Goal: Task Accomplishment & Management: Manage account settings

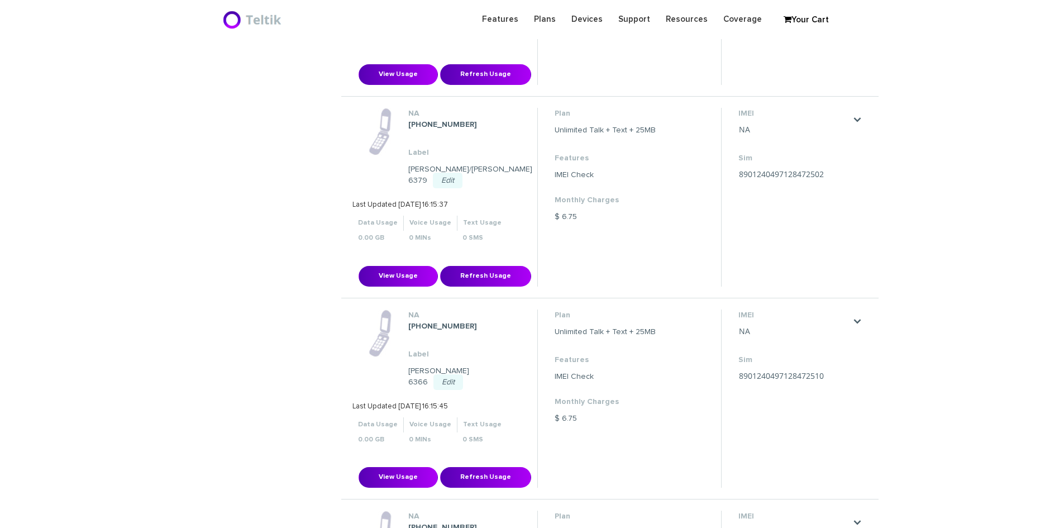
scroll to position [559, 0]
click at [857, 316] on link "." at bounding box center [857, 320] width 9 height 9
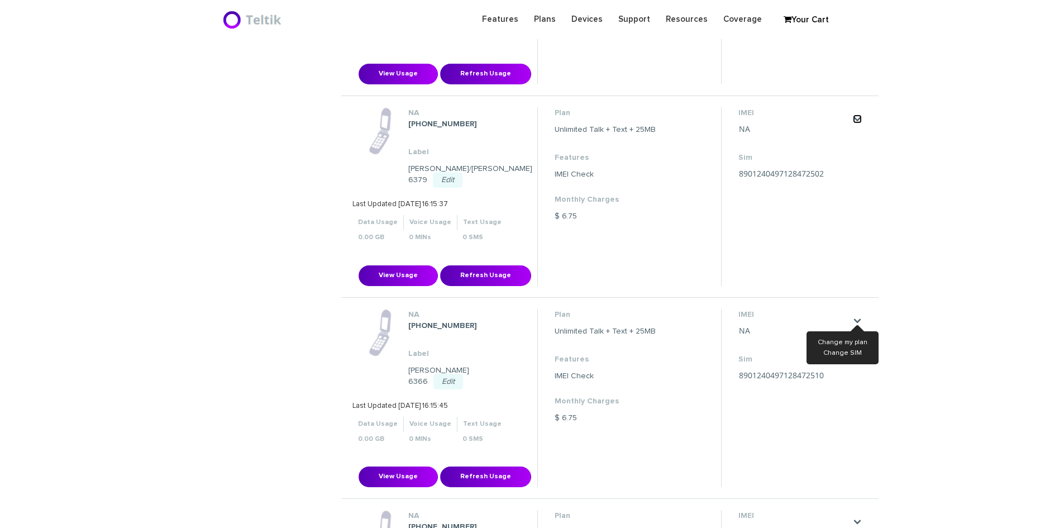
click at [860, 115] on link "." at bounding box center [857, 119] width 9 height 9
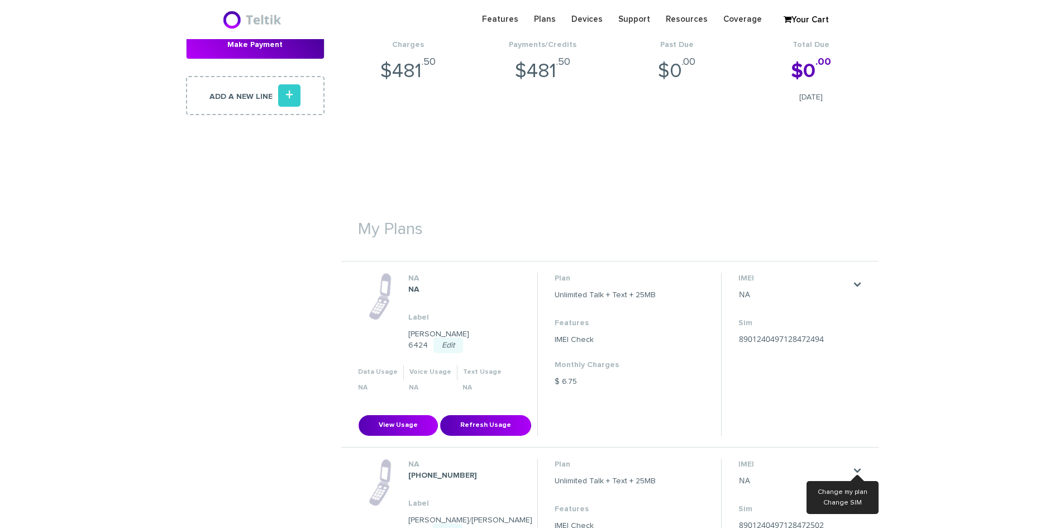
scroll to position [391, 0]
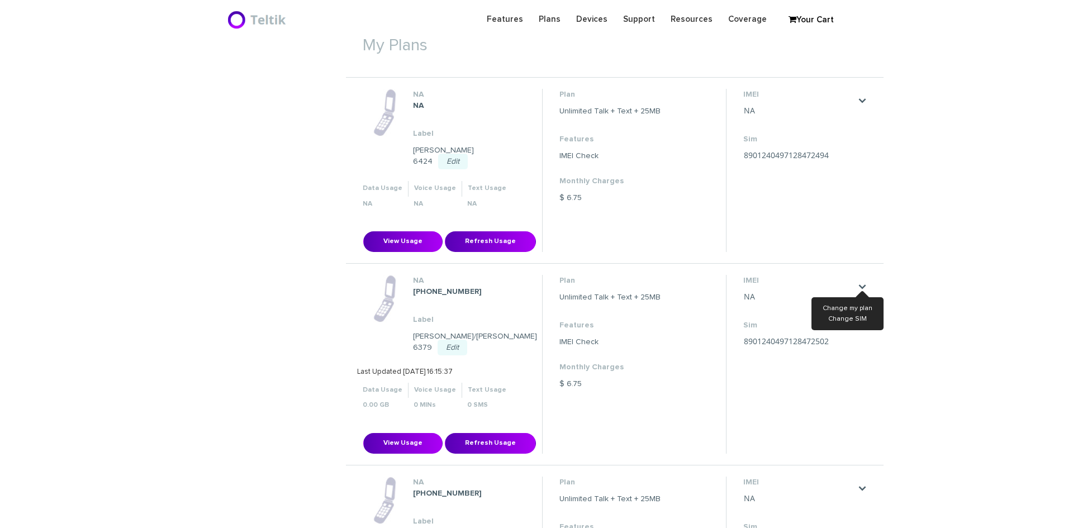
scroll to position [1601, 0]
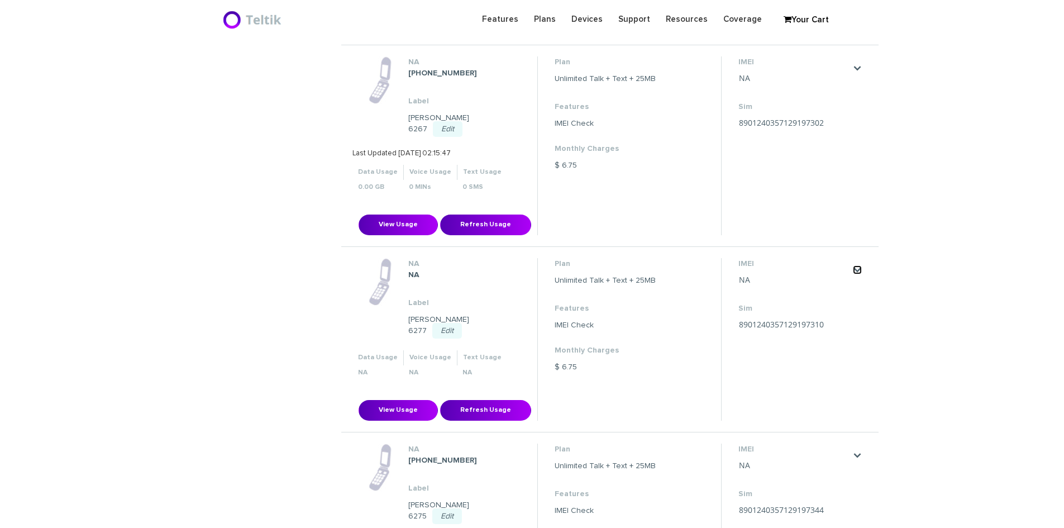
click at [859, 265] on link "." at bounding box center [857, 269] width 9 height 9
click at [420, 350] on th "Voice Usage" at bounding box center [430, 357] width 54 height 15
click at [829, 288] on link "Edit Port" at bounding box center [834, 291] width 27 height 7
type input "Broch Broch"
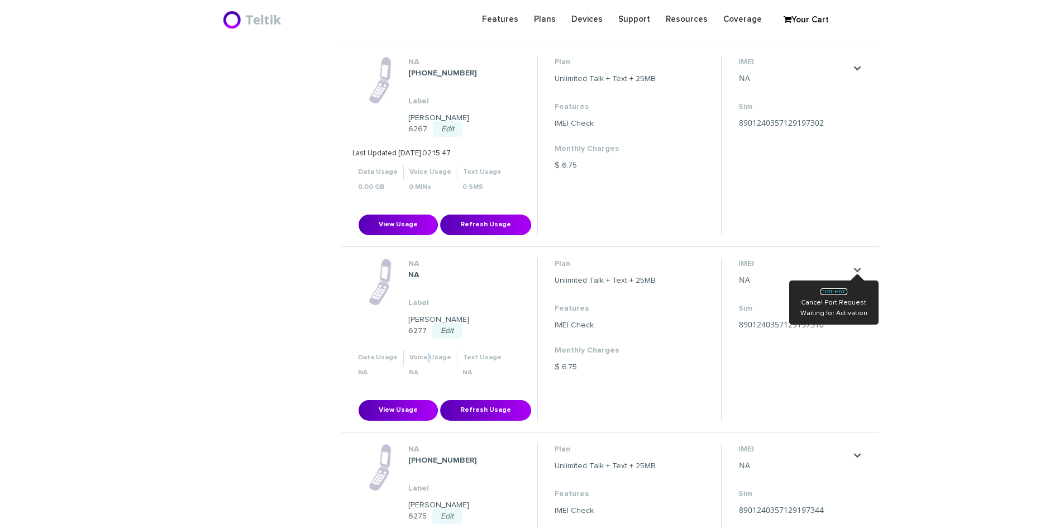
type input "[STREET_ADDRESS]"
type input "[GEOGRAPHIC_DATA]"
select select "WI"
type input "53216"
type input "8901240357129197310"
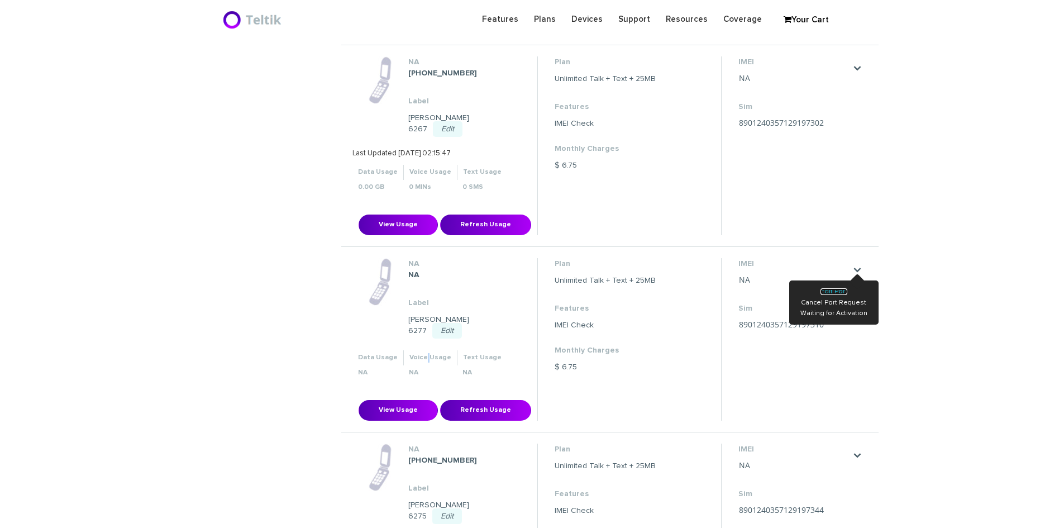
type input "2622821190"
type input "Wing"
type input "2622821190"
type input "1111"
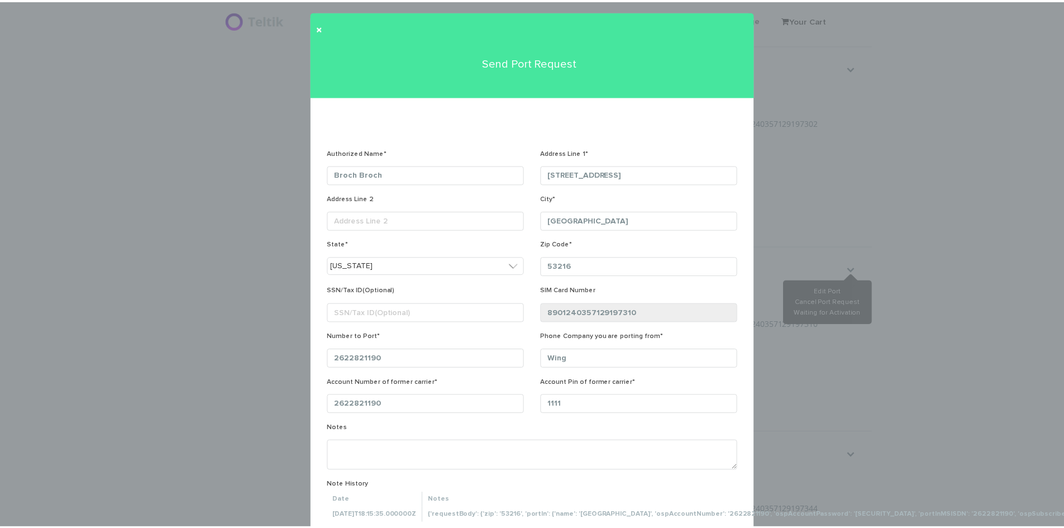
scroll to position [0, 0]
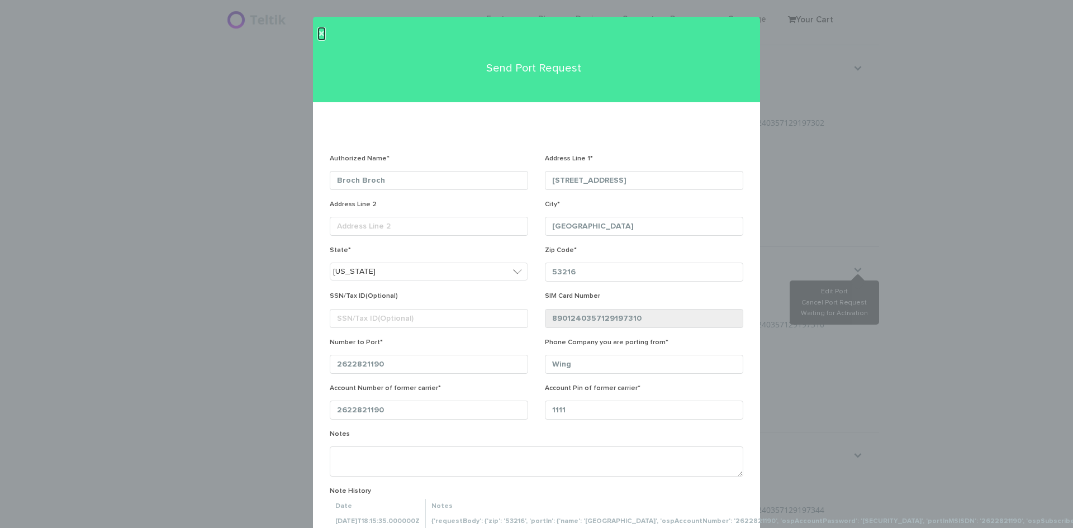
click at [318, 31] on span "×" at bounding box center [321, 34] width 6 height 12
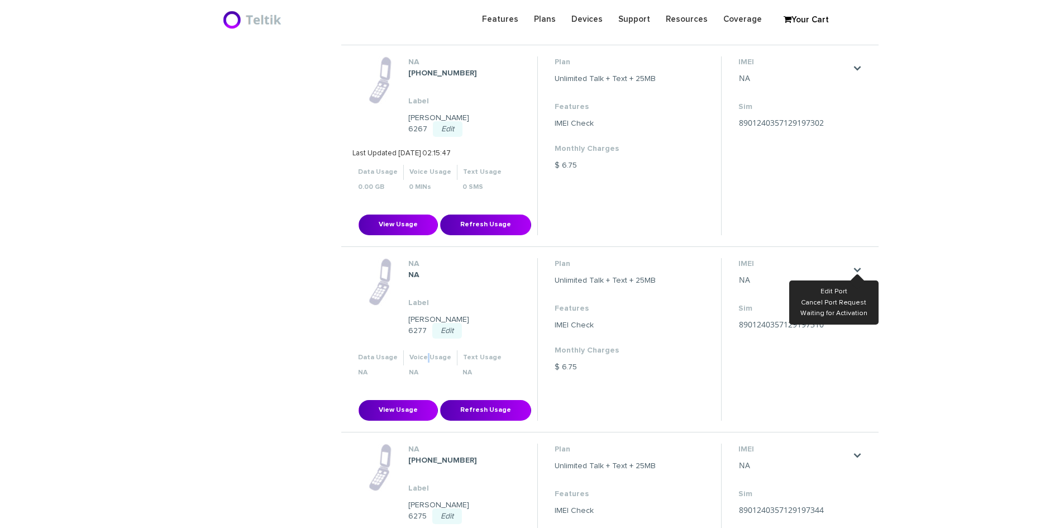
click at [868, 339] on li "NA NA Label [PERSON_NAME] 6277 Edit [PERSON_NAME] 6277 Save Cancel Data Usage" at bounding box center [609, 339] width 537 height 185
click at [858, 265] on link "." at bounding box center [857, 269] width 9 height 9
click at [435, 314] on dd "[PERSON_NAME] 6277 Edit" at bounding box center [463, 325] width 111 height 22
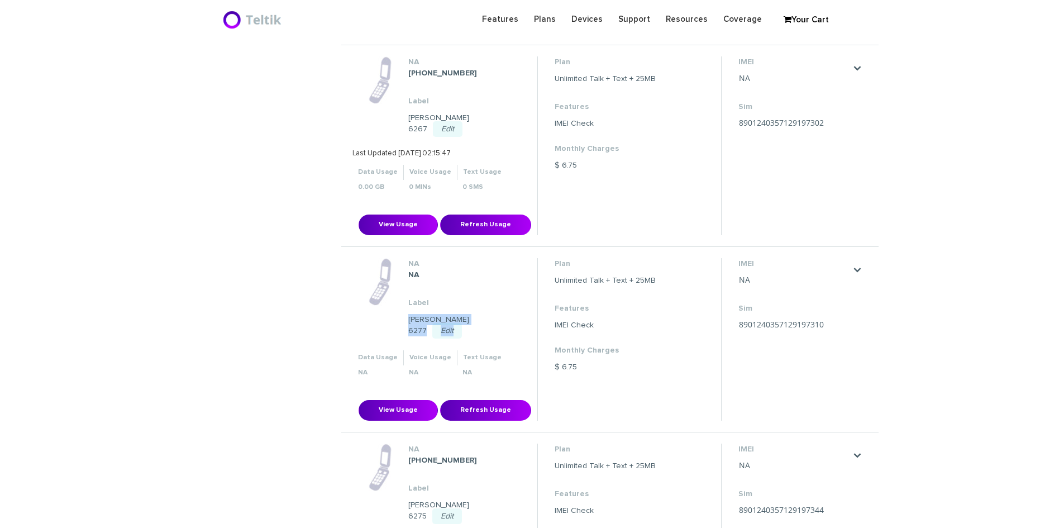
click at [435, 314] on dd "[PERSON_NAME] 6277 Edit" at bounding box center [463, 325] width 111 height 22
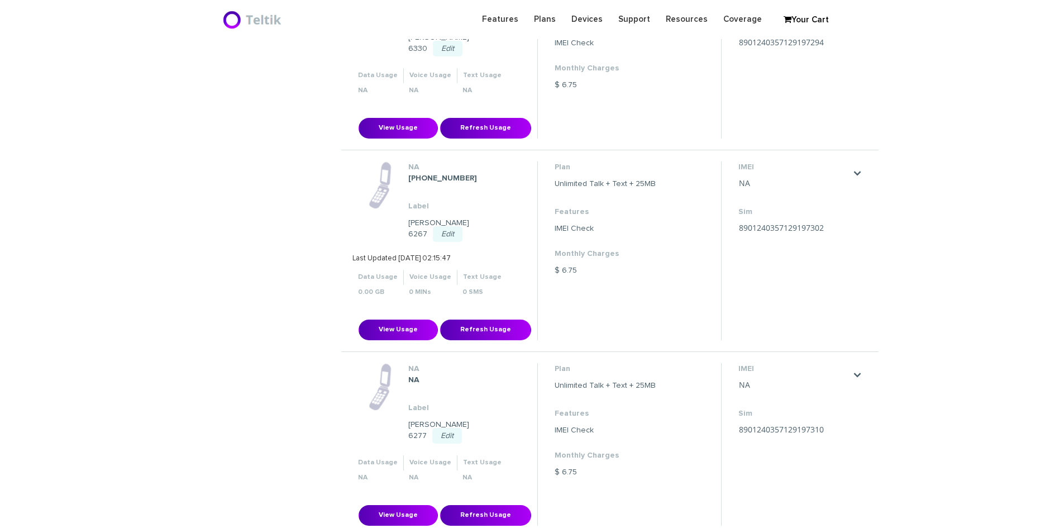
scroll to position [1489, 0]
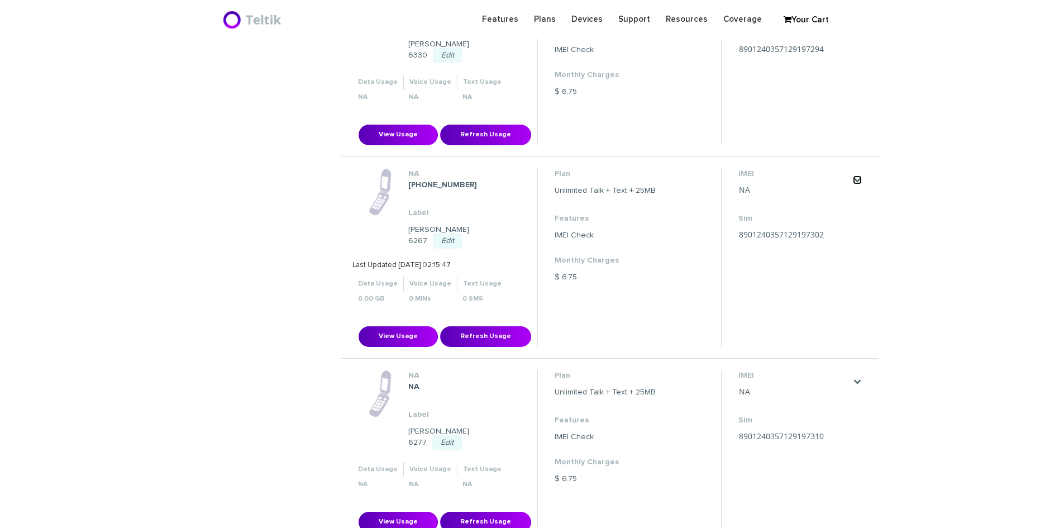
click at [857, 175] on link "." at bounding box center [857, 179] width 9 height 9
click at [577, 387] on dd "Unlimited Talk + Text + 25MB" at bounding box center [605, 392] width 101 height 11
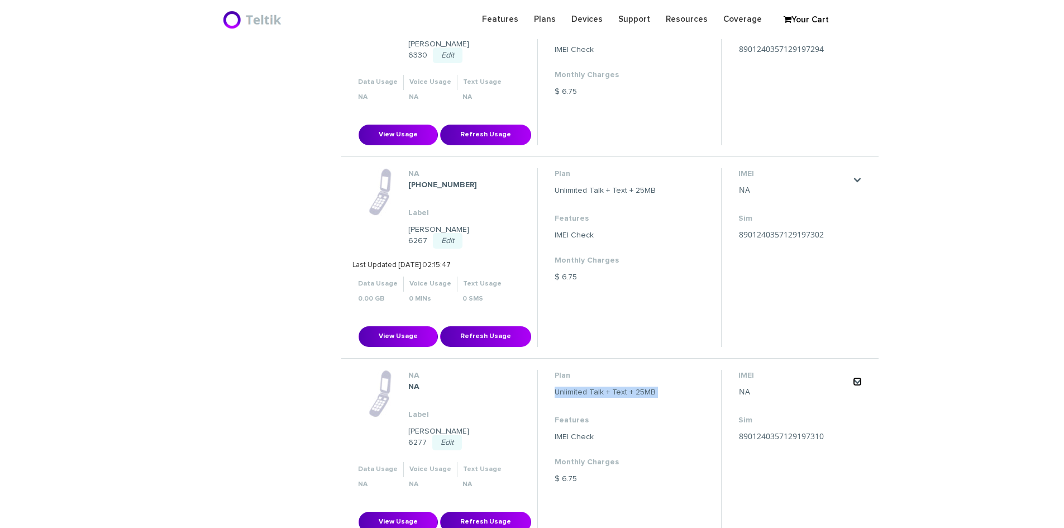
click at [857, 377] on link "." at bounding box center [857, 381] width 9 height 9
click at [859, 377] on link "." at bounding box center [857, 381] width 9 height 9
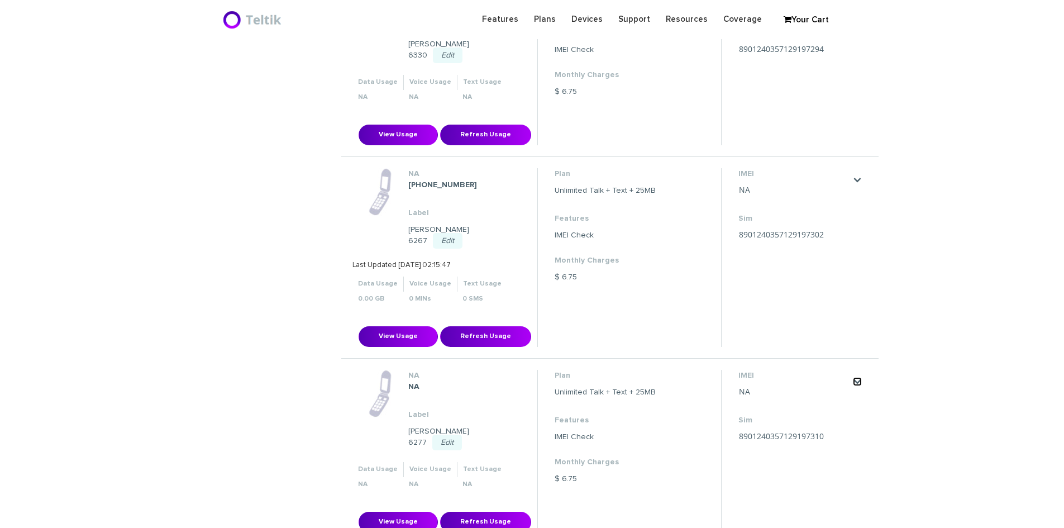
click at [859, 377] on link "." at bounding box center [857, 381] width 9 height 9
click at [832, 400] on link "Edit Port" at bounding box center [834, 403] width 27 height 7
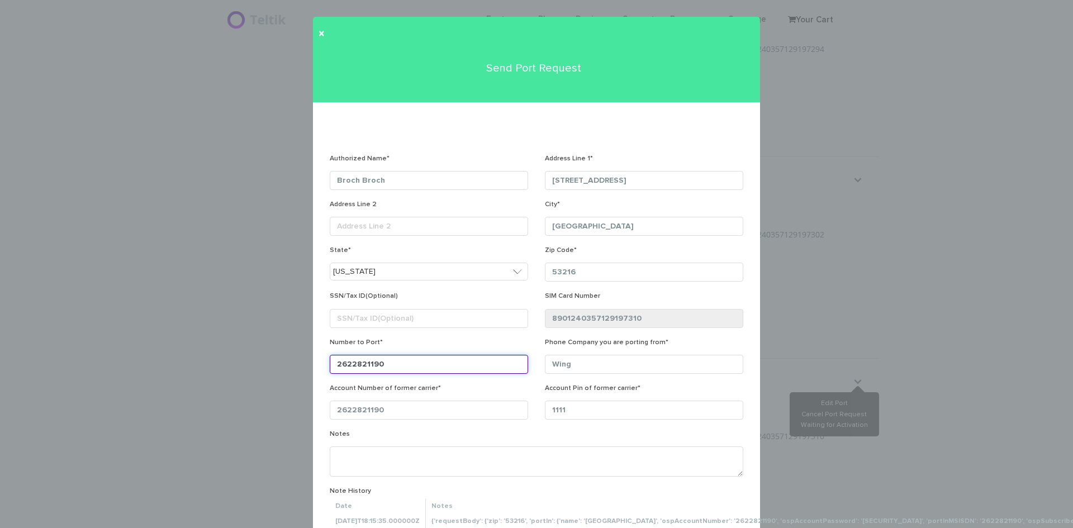
click at [349, 364] on input "2622821190" at bounding box center [429, 364] width 198 height 19
click at [318, 35] on span "×" at bounding box center [321, 34] width 6 height 12
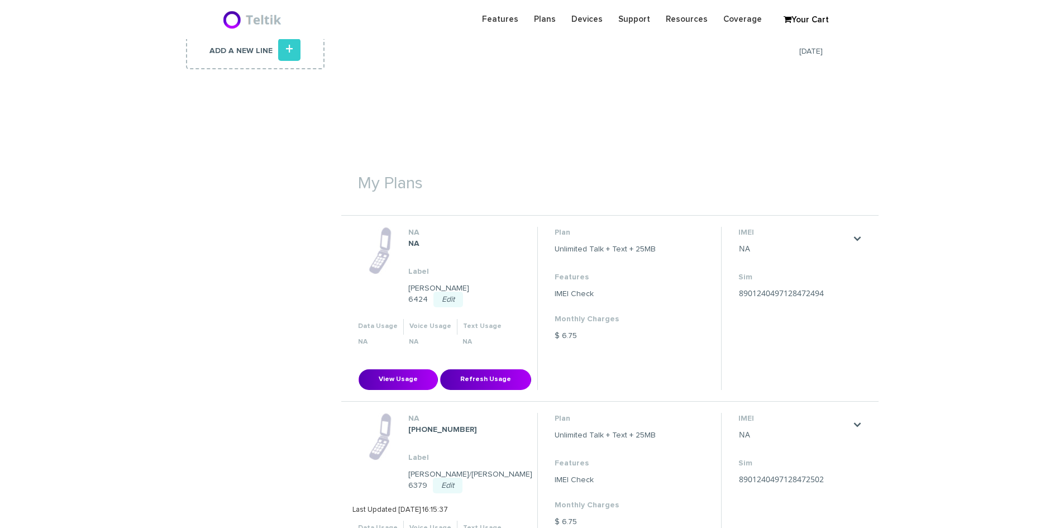
scroll to position [279, 0]
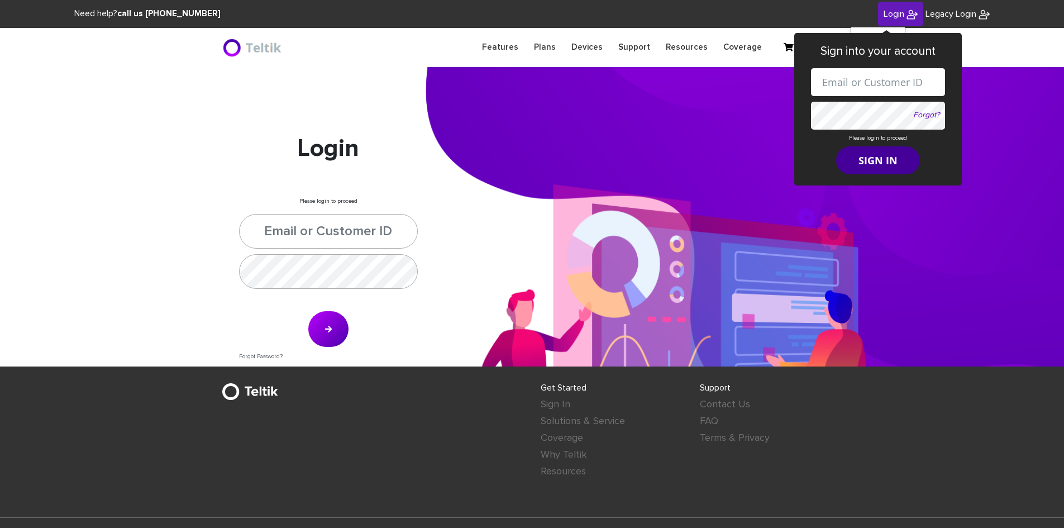
type input "[PERSON_NAME][EMAIL_ADDRESS][DOMAIN_NAME]"
type input "esamuel@safetelecom.net"
click at [873, 164] on button "SIGN IN" at bounding box center [878, 160] width 84 height 28
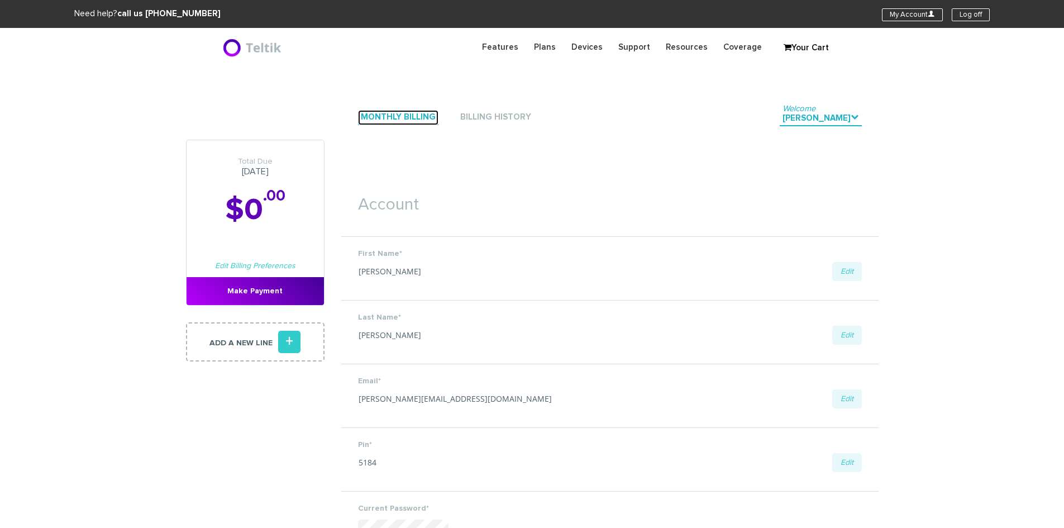
click at [385, 116] on link "Monthly Billing" at bounding box center [398, 117] width 80 height 15
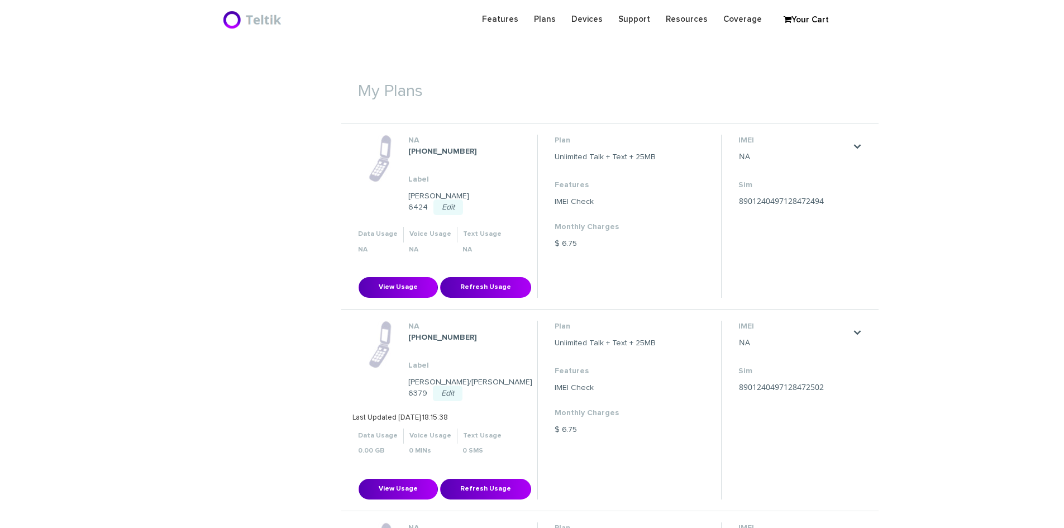
scroll to position [335, 0]
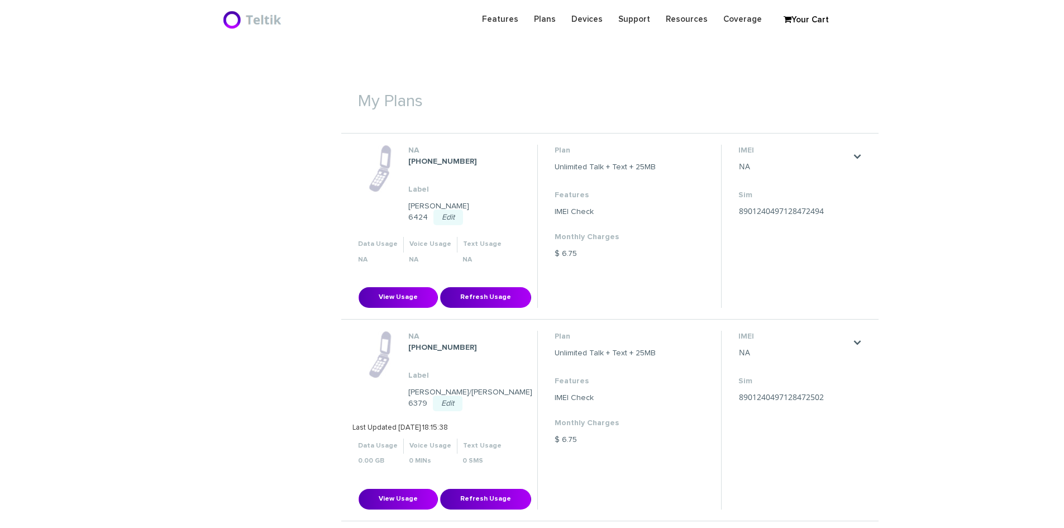
click at [426, 160] on strong "945-369-6679" at bounding box center [442, 162] width 69 height 8
copy dl "945-369-6679"
